Goal: Transaction & Acquisition: Purchase product/service

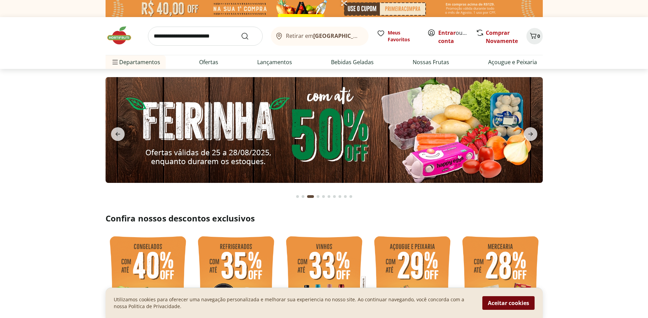
click at [527, 302] on button "Aceitar cookies" at bounding box center [508, 303] width 52 height 14
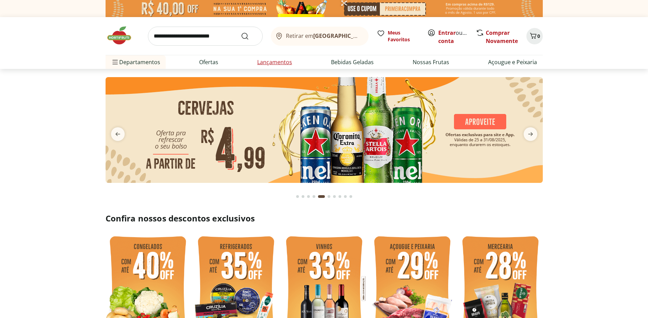
click at [274, 62] on link "Lançamentos" at bounding box center [274, 62] width 35 height 8
select select "**********"
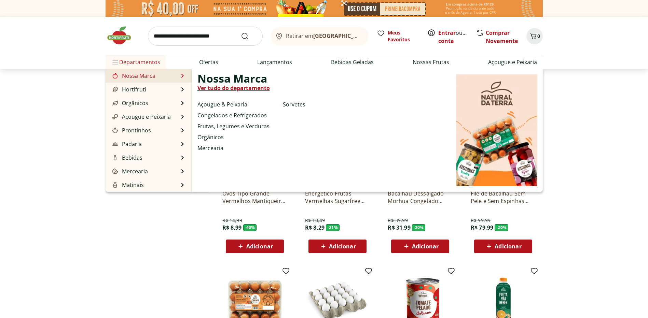
click at [175, 74] on li "Nossa Marca Nossa Marca Ver tudo do departamento Açougue & Peixaria Congelados …" at bounding box center [148, 76] width 86 height 14
click at [229, 125] on link "Frutas, Legumes e Verduras" at bounding box center [233, 126] width 72 height 8
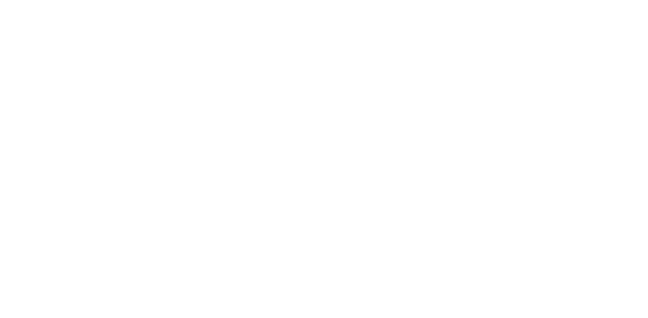
select select "**********"
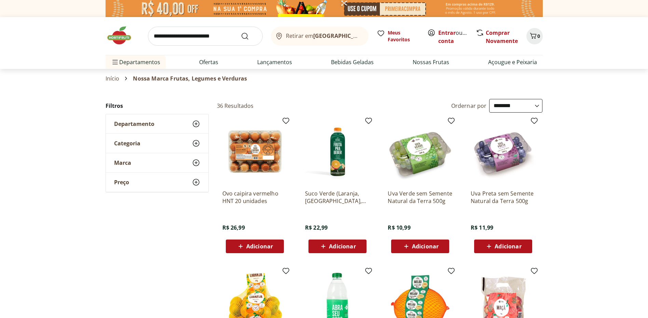
click at [197, 145] on icon at bounding box center [196, 143] width 8 height 8
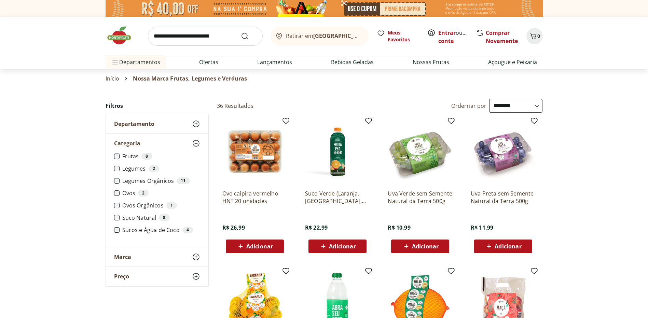
click at [124, 154] on label "Frutas 8" at bounding box center [161, 156] width 78 height 7
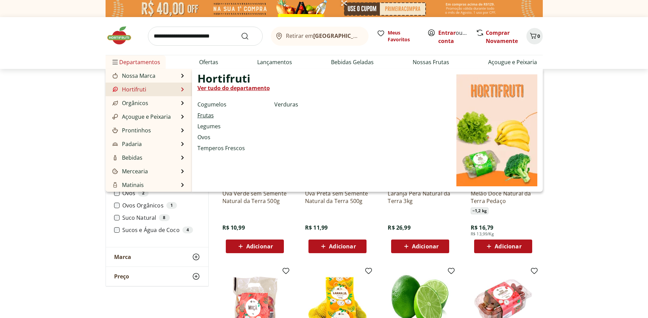
click at [209, 113] on link "Frutas" at bounding box center [205, 115] width 16 height 8
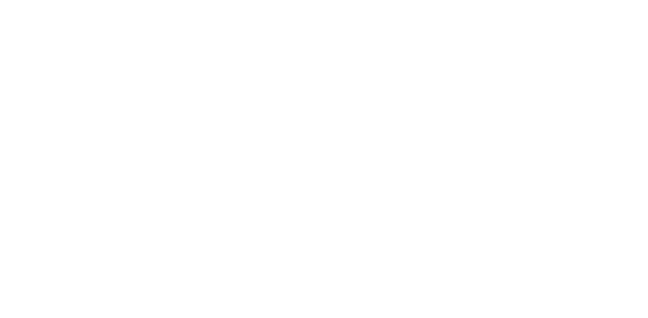
select select "**********"
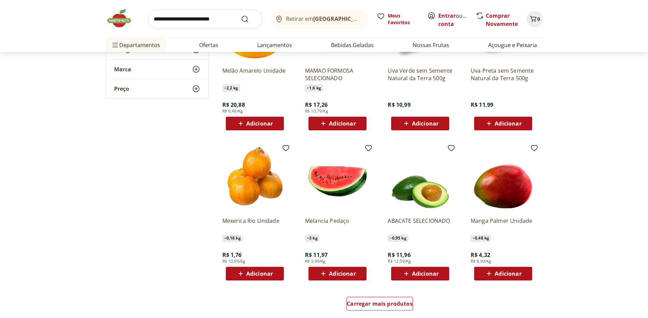
scroll to position [307, 0]
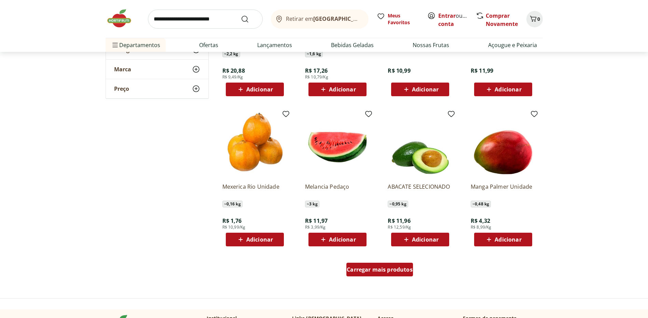
click at [397, 271] on span "Carregar mais produtos" at bounding box center [379, 269] width 66 height 5
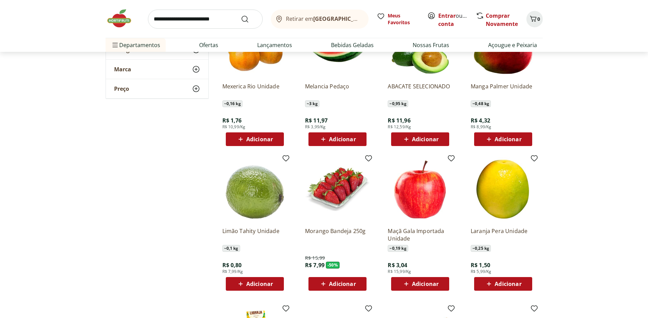
scroll to position [444, 0]
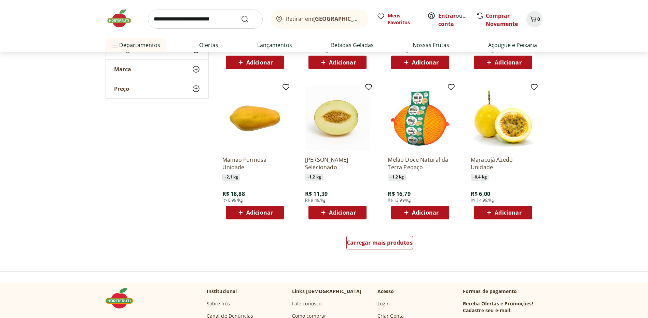
scroll to position [785, 0]
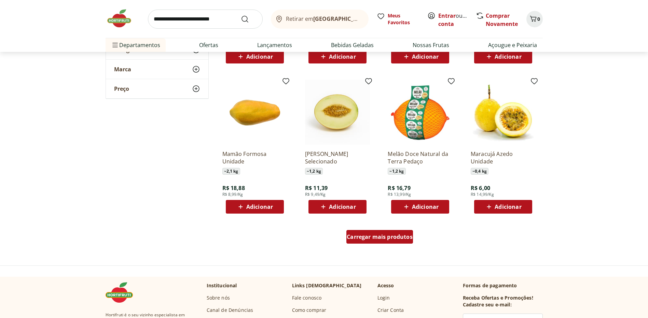
click at [395, 236] on span "Carregar mais produtos" at bounding box center [379, 236] width 66 height 5
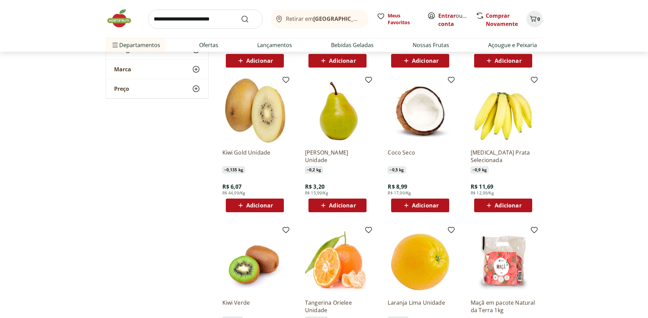
scroll to position [956, 0]
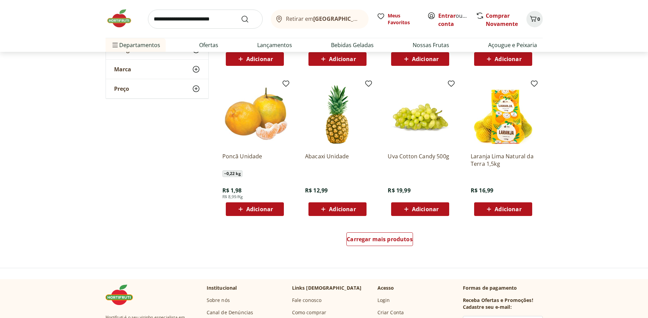
scroll to position [1229, 0]
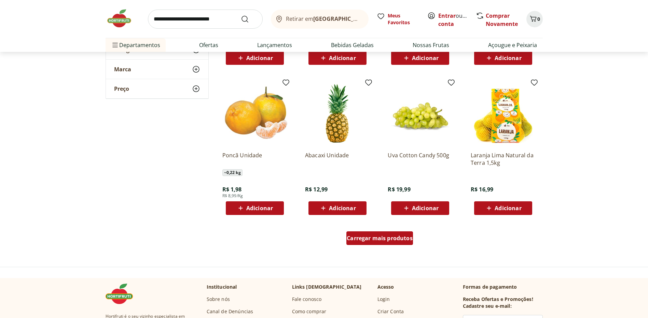
click at [382, 238] on span "Carregar mais produtos" at bounding box center [379, 238] width 66 height 5
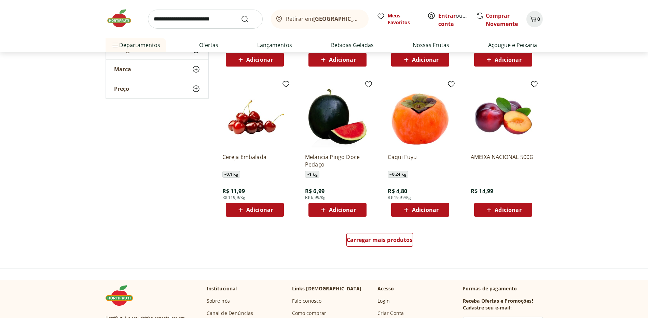
scroll to position [1673, 0]
click at [392, 239] on span "Carregar mais produtos" at bounding box center [379, 239] width 66 height 5
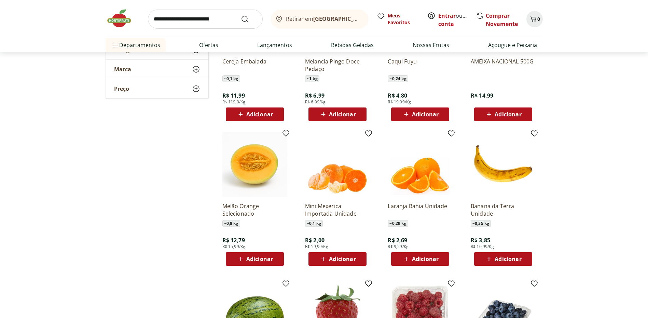
scroll to position [1775, 0]
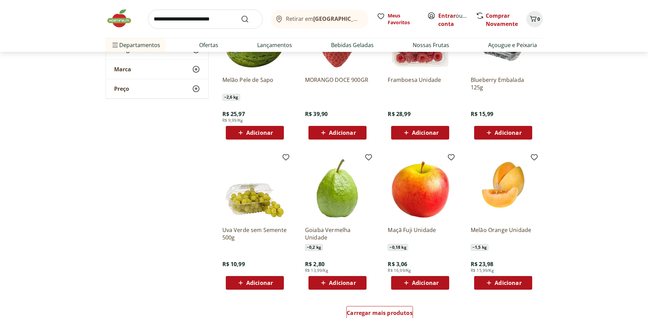
scroll to position [2116, 0]
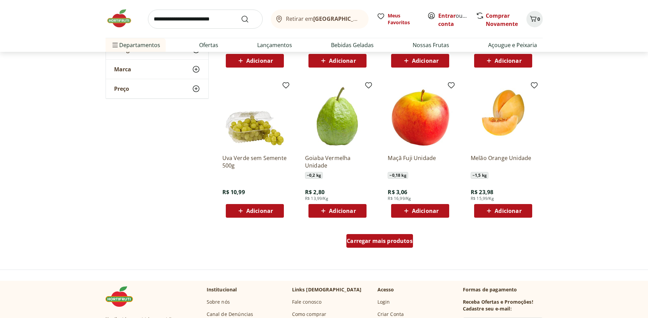
click at [382, 243] on span "Carregar mais produtos" at bounding box center [379, 240] width 66 height 5
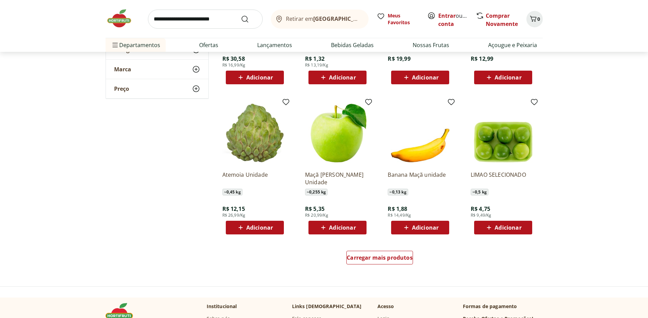
scroll to position [2560, 0]
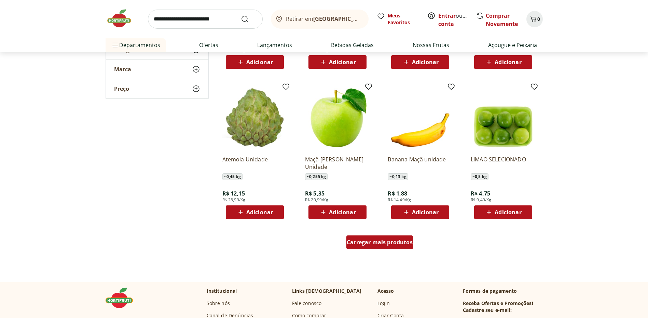
click at [393, 245] on span "Carregar mais produtos" at bounding box center [379, 242] width 66 height 5
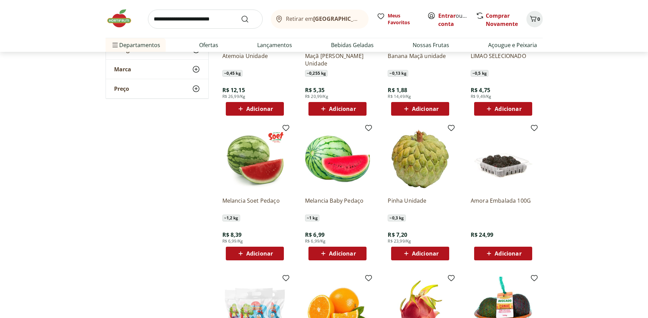
scroll to position [2731, 0]
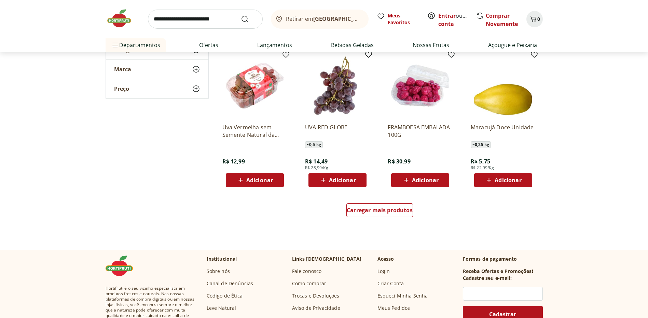
scroll to position [3038, 0]
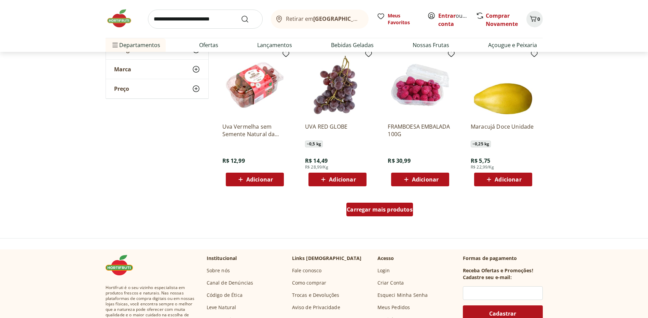
click at [379, 208] on span "Carregar mais produtos" at bounding box center [379, 209] width 66 height 5
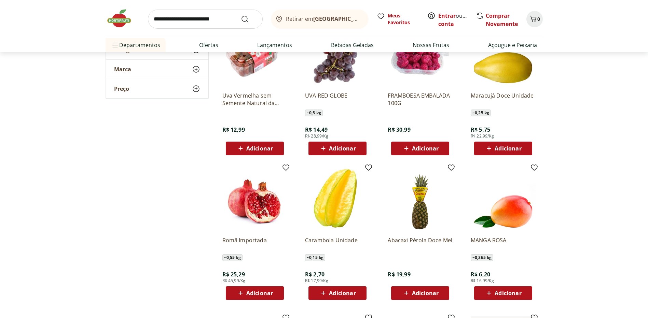
scroll to position [3106, 0]
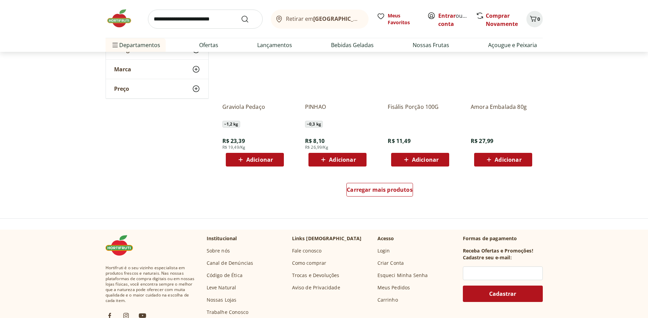
scroll to position [3516, 0]
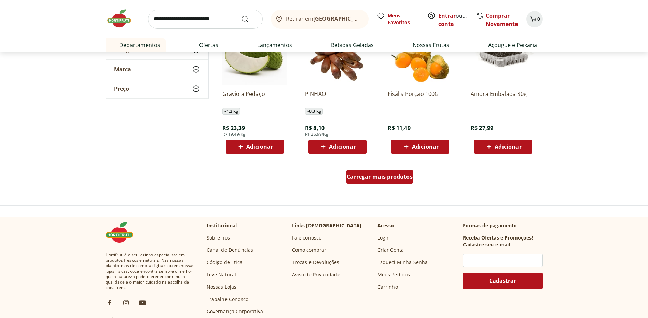
click at [364, 174] on span "Carregar mais produtos" at bounding box center [379, 176] width 66 height 5
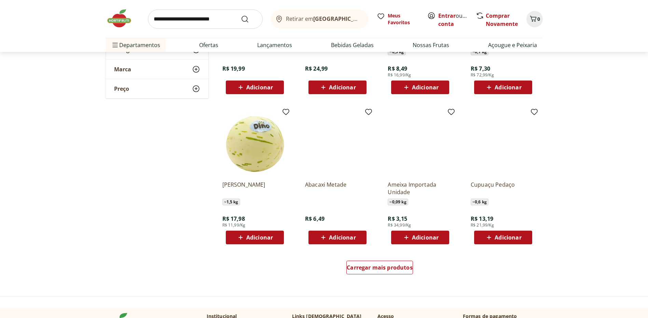
scroll to position [3892, 0]
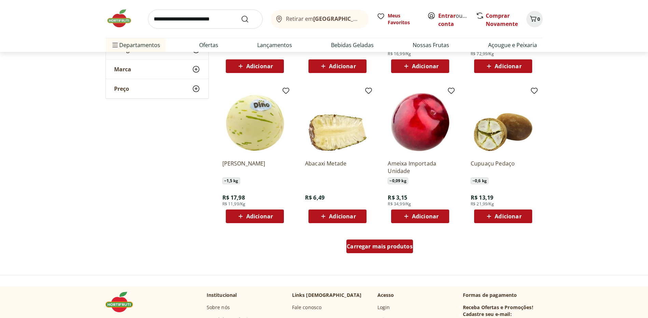
click at [387, 244] on span "Carregar mais produtos" at bounding box center [379, 246] width 66 height 5
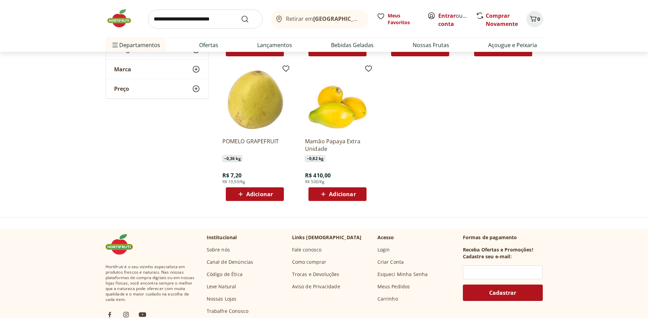
scroll to position [4062, 0]
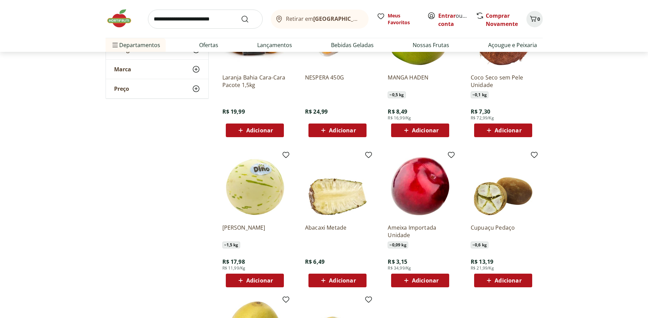
scroll to position [3721, 0]
